Goal: Navigation & Orientation: Find specific page/section

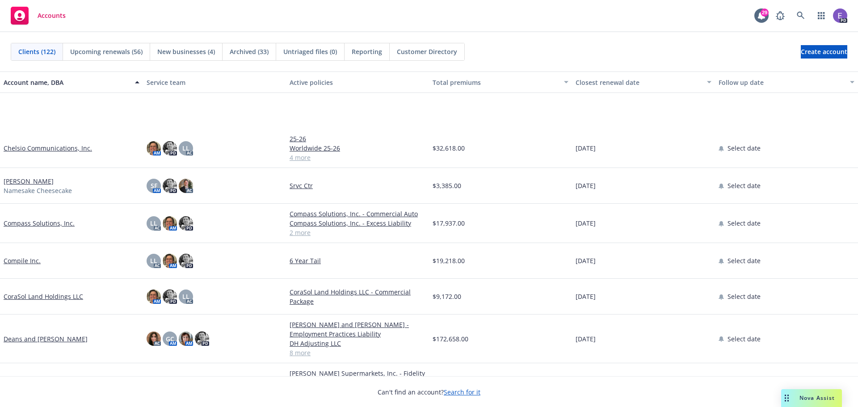
scroll to position [1072, 0]
